Goal: Transaction & Acquisition: Purchase product/service

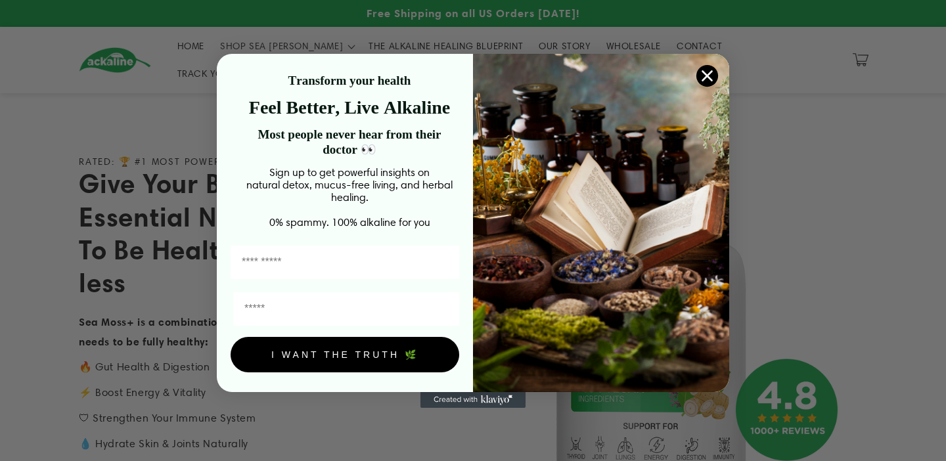
scroll to position [365, 0]
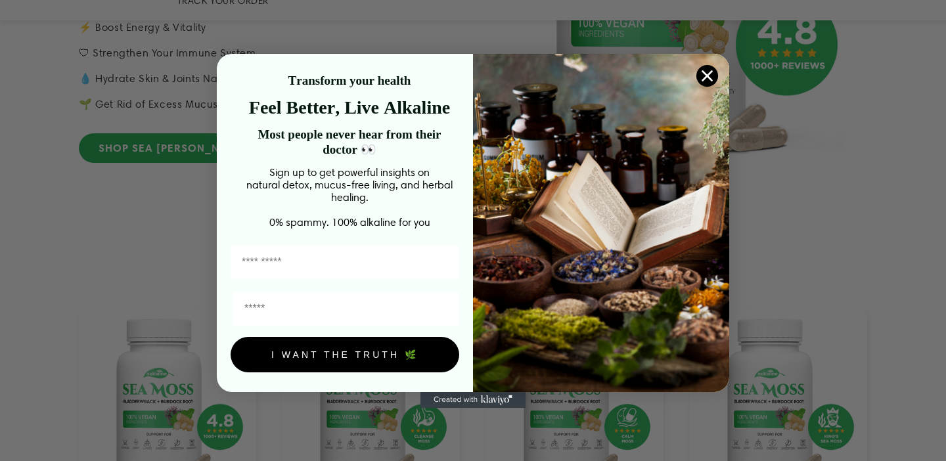
click at [704, 73] on circle "Close dialog" at bounding box center [707, 75] width 22 height 22
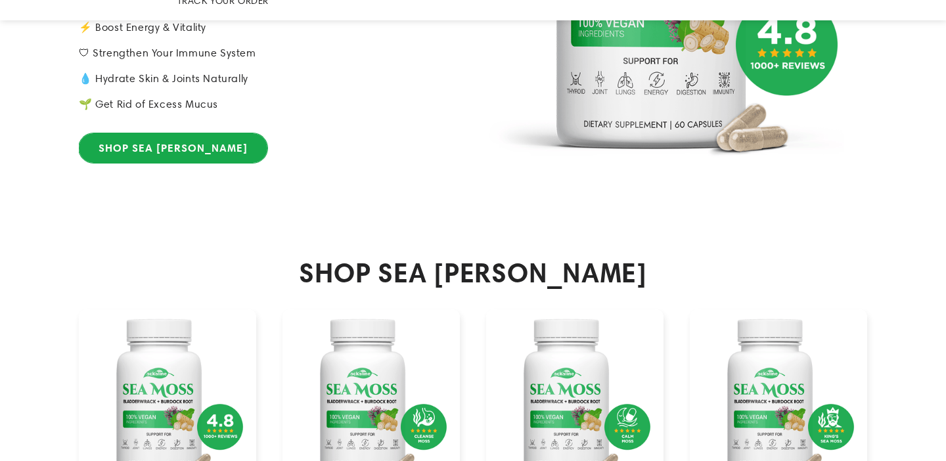
click at [148, 133] on link "SHOP SEA [PERSON_NAME]" at bounding box center [173, 148] width 188 height 30
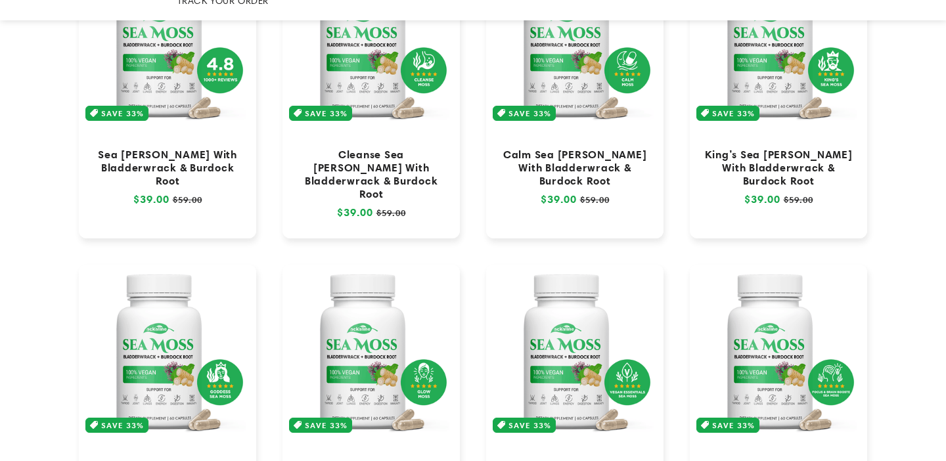
scroll to position [271, 0]
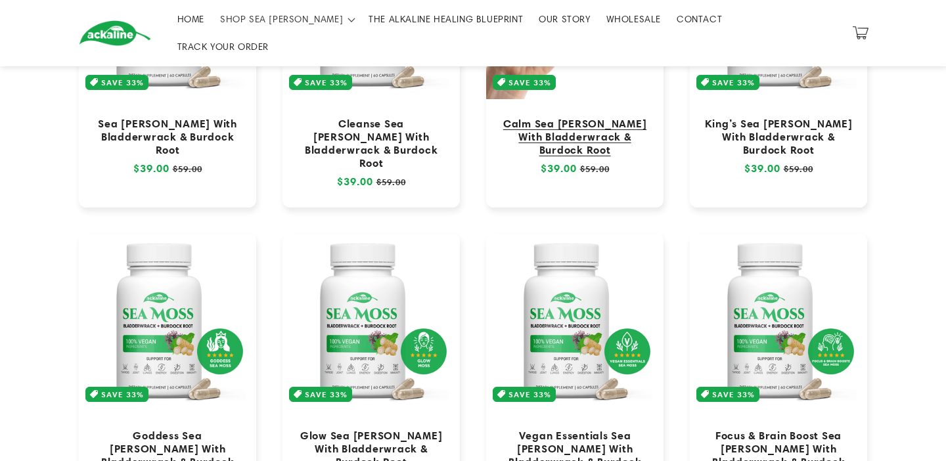
click at [577, 117] on link "Calm Sea [PERSON_NAME] With Bladderwrack & Burdock Root" at bounding box center [574, 136] width 151 height 39
